Goal: Information Seeking & Learning: Check status

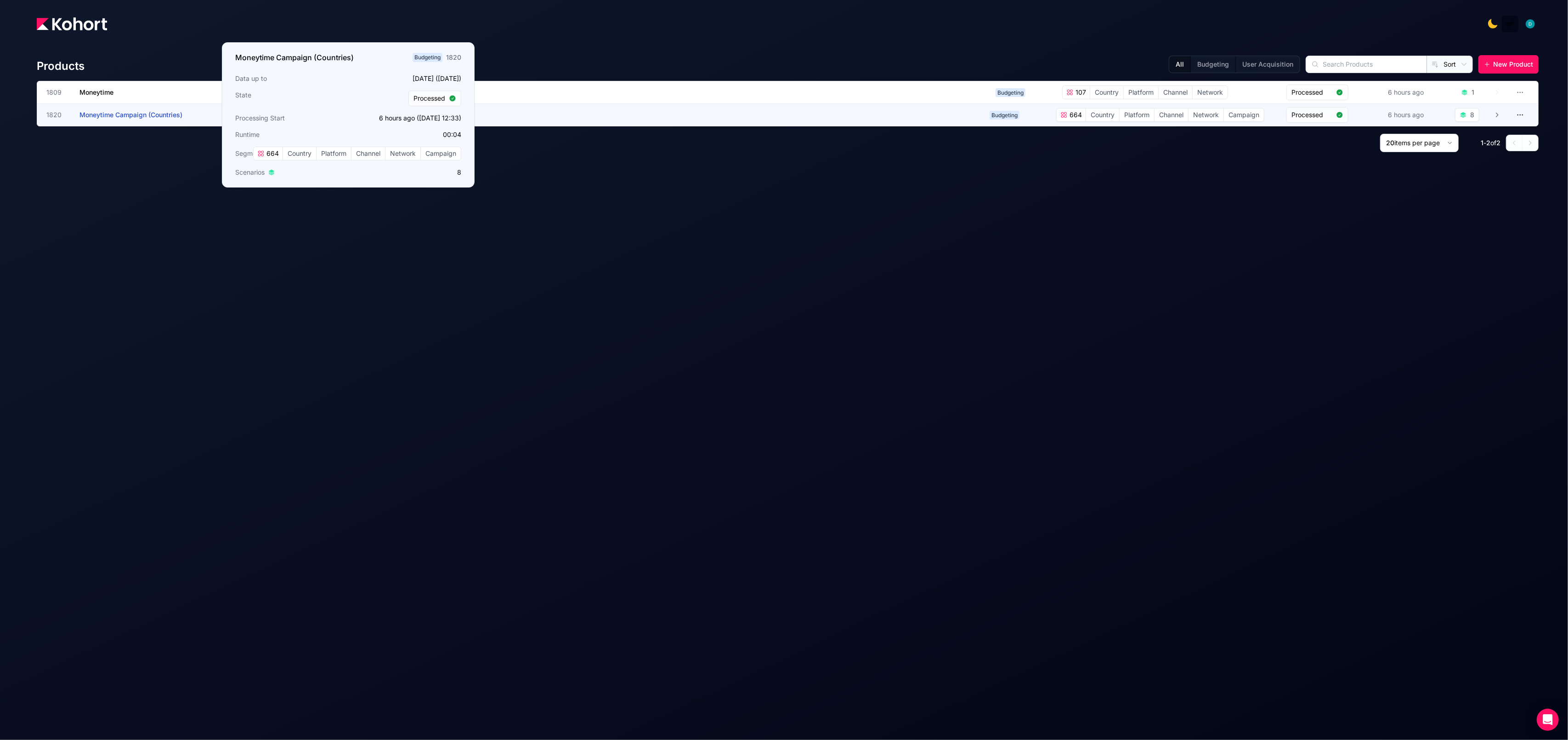
click at [152, 116] on span "Moneytime Campaign (Countries)" at bounding box center [130, 115] width 103 height 8
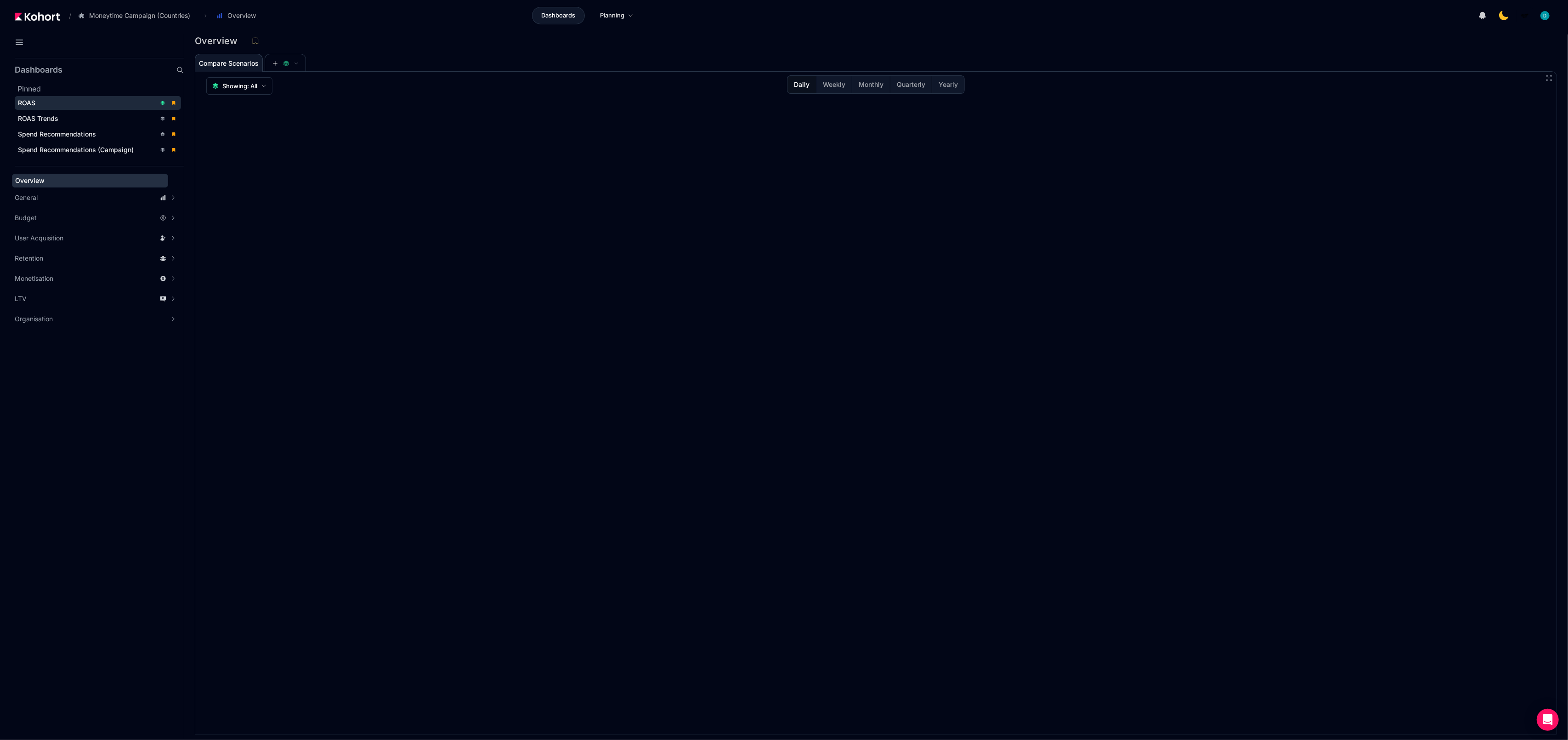
click at [84, 107] on div "ROAS" at bounding box center [87, 104] width 138 height 10
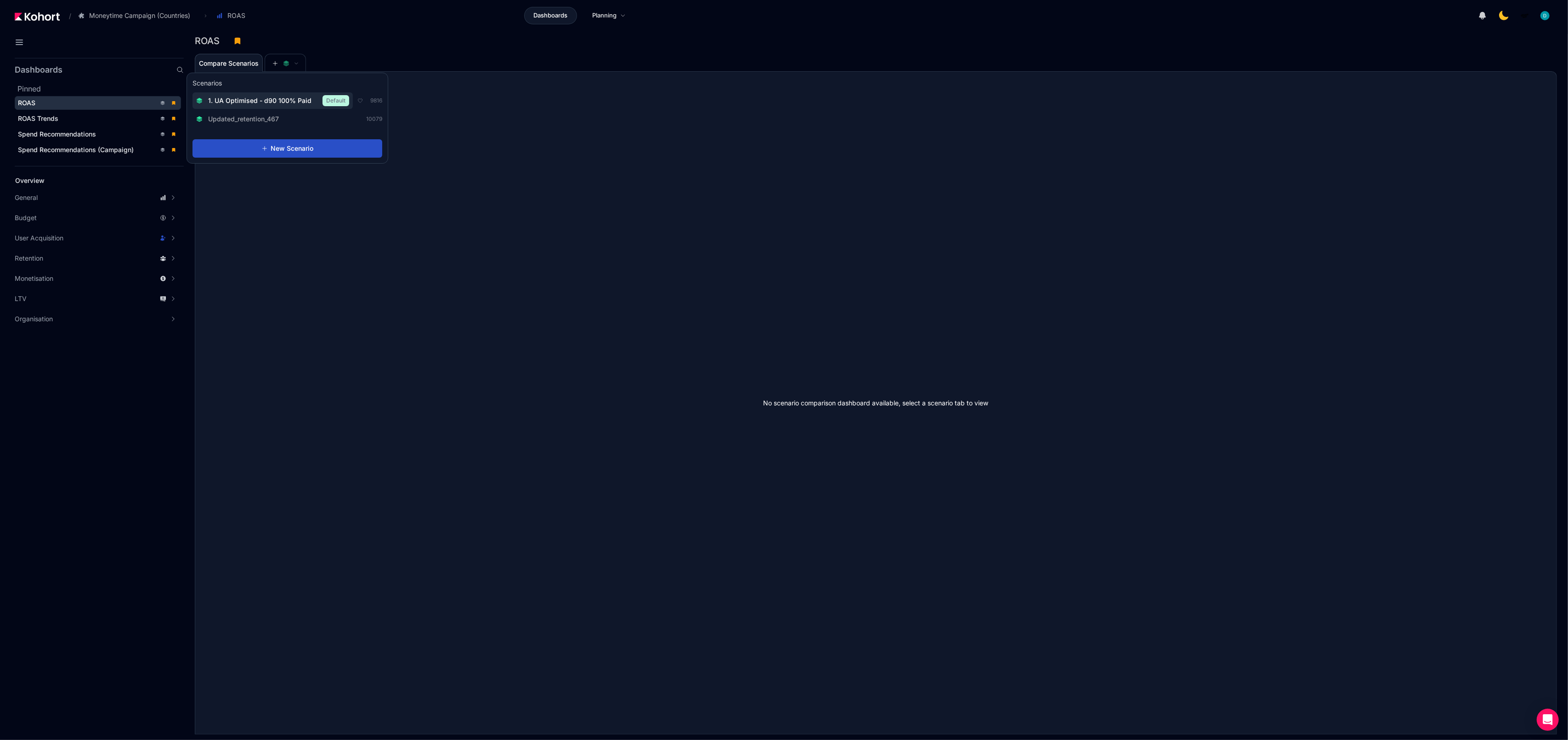
click at [273, 104] on span "1. UA Optimised - d90 100% Paid" at bounding box center [260, 101] width 104 height 10
